Goal: Navigation & Orientation: Find specific page/section

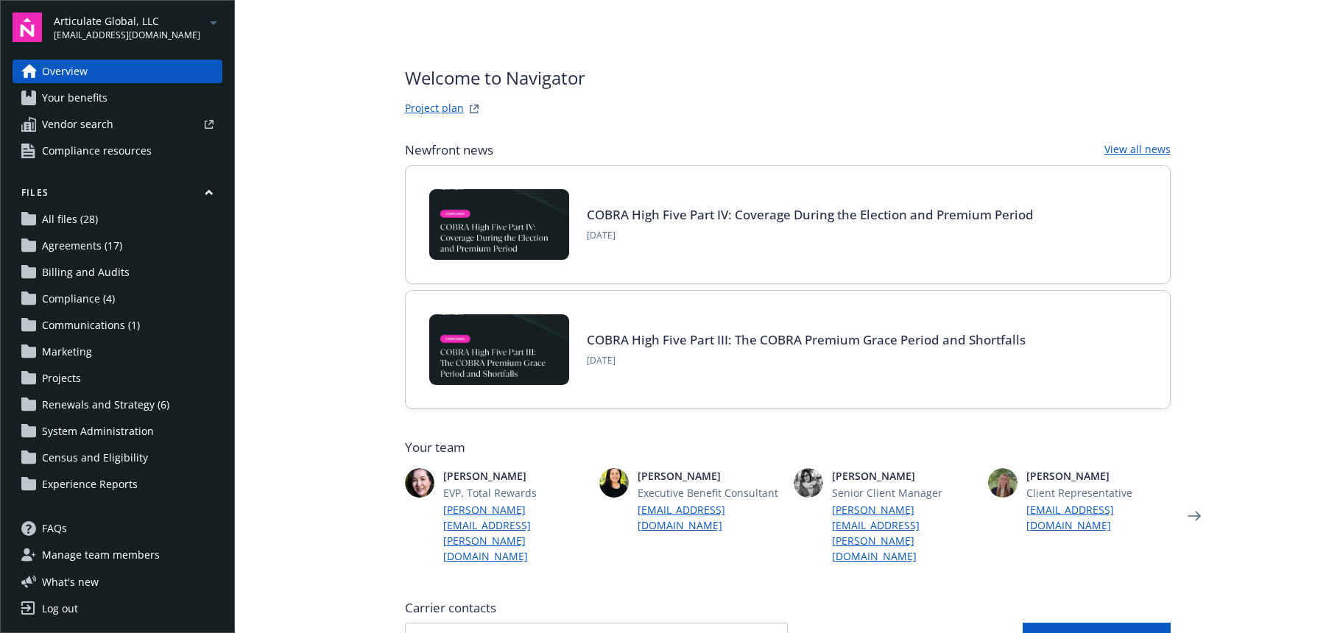
scroll to position [442, 0]
